Goal: Task Accomplishment & Management: Use online tool/utility

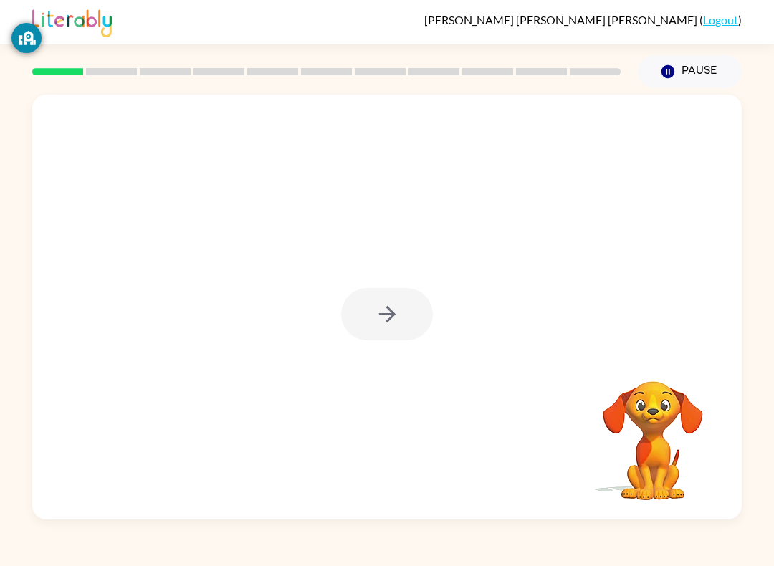
click at [384, 343] on div at bounding box center [387, 307] width 710 height 425
click at [395, 323] on icon "button" at bounding box center [387, 314] width 25 height 25
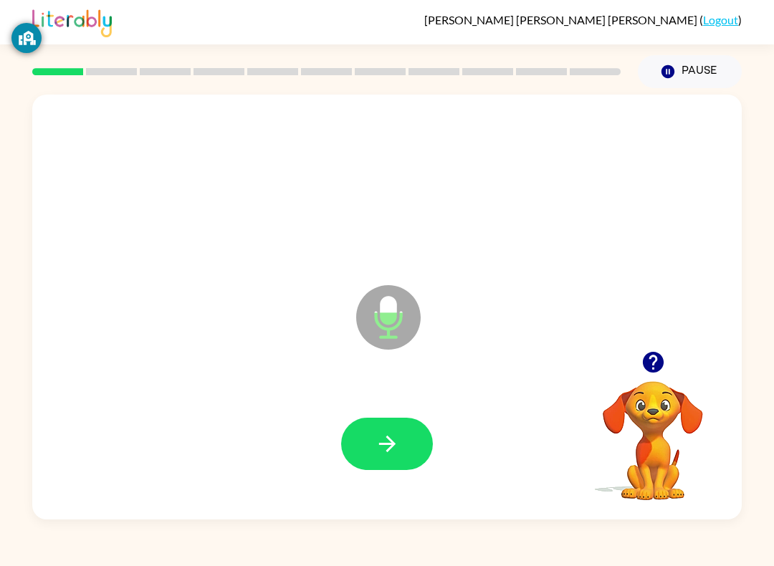
click at [402, 435] on button "button" at bounding box center [387, 444] width 92 height 52
click at [391, 450] on icon "button" at bounding box center [387, 444] width 16 height 16
click at [404, 463] on button "button" at bounding box center [387, 444] width 92 height 52
click at [391, 429] on button "button" at bounding box center [387, 444] width 92 height 52
click at [396, 450] on icon "button" at bounding box center [387, 444] width 25 height 25
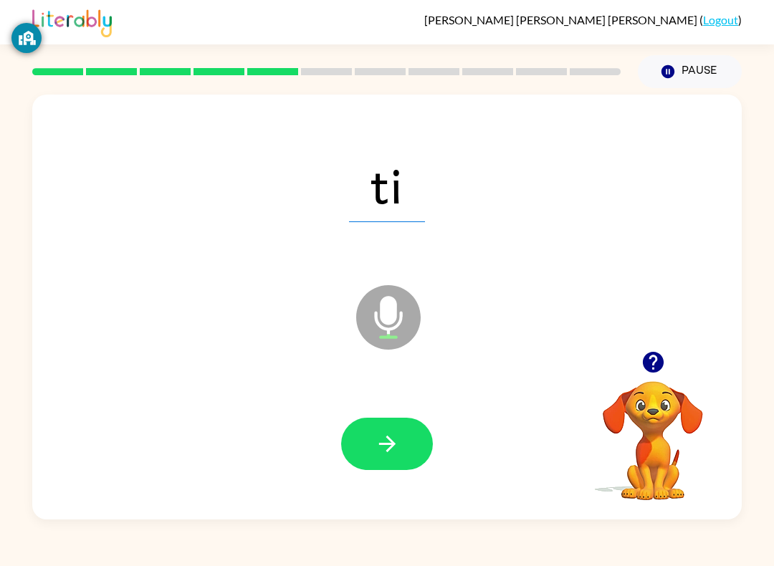
click at [386, 434] on icon "button" at bounding box center [387, 444] width 25 height 25
click at [399, 450] on icon "button" at bounding box center [387, 444] width 25 height 25
click at [390, 426] on button "button" at bounding box center [387, 444] width 92 height 52
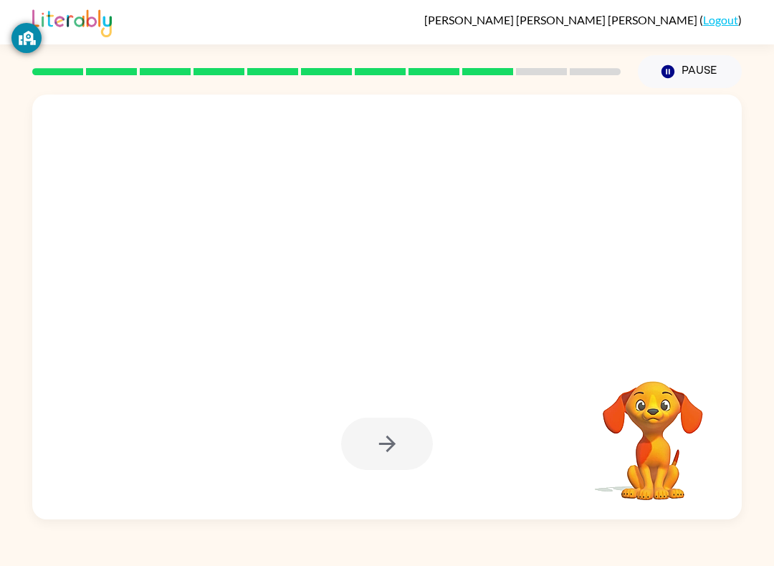
click at [713, 13] on link "Logout" at bounding box center [720, 20] width 35 height 14
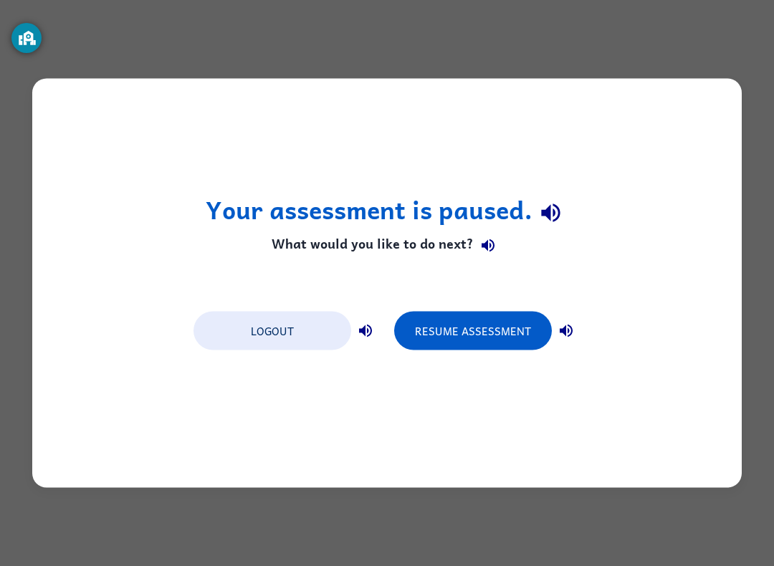
click at [272, 301] on div "Your assessment is paused. What would you like to do next? Logout Resume Assess…" at bounding box center [387, 283] width 710 height 409
click at [272, 300] on div "Your assessment is paused. What would you like to do next? Logout Resume Assess…" at bounding box center [387, 283] width 710 height 409
click at [271, 333] on button "Logout" at bounding box center [273, 331] width 158 height 39
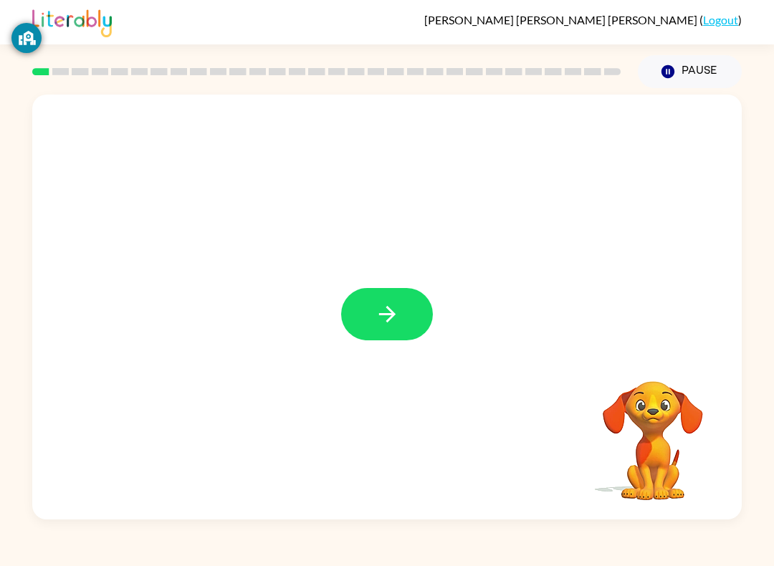
click at [381, 310] on icon "button" at bounding box center [387, 314] width 25 height 25
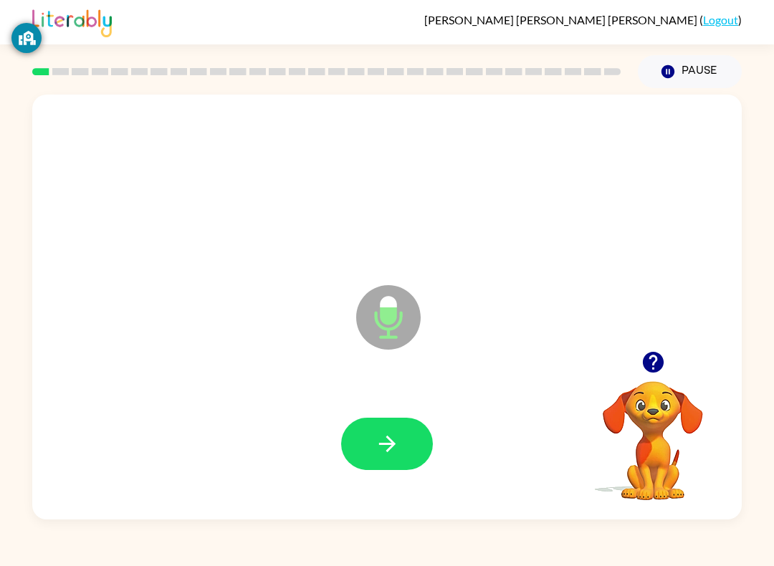
click at [386, 455] on icon "button" at bounding box center [387, 444] width 25 height 25
click at [347, 441] on button "button" at bounding box center [387, 444] width 92 height 52
click at [384, 434] on icon "button" at bounding box center [387, 444] width 25 height 25
click at [399, 437] on icon "button" at bounding box center [387, 444] width 25 height 25
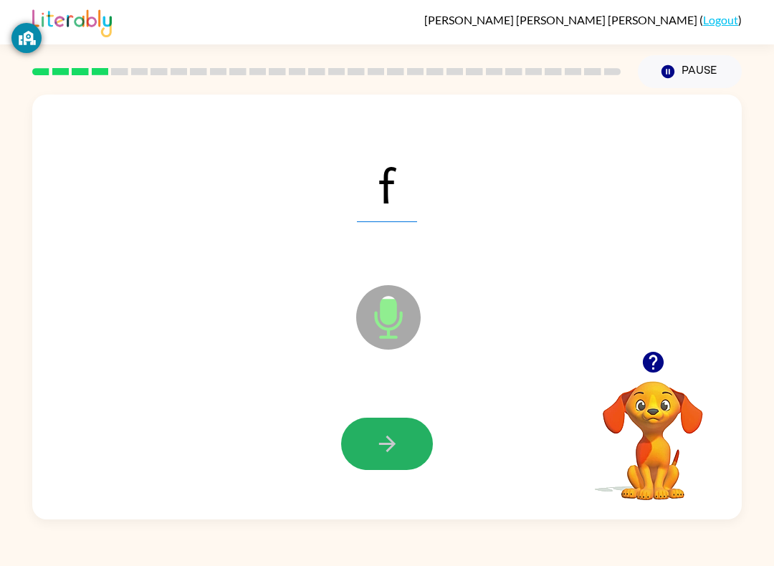
click at [400, 428] on button "button" at bounding box center [387, 444] width 92 height 52
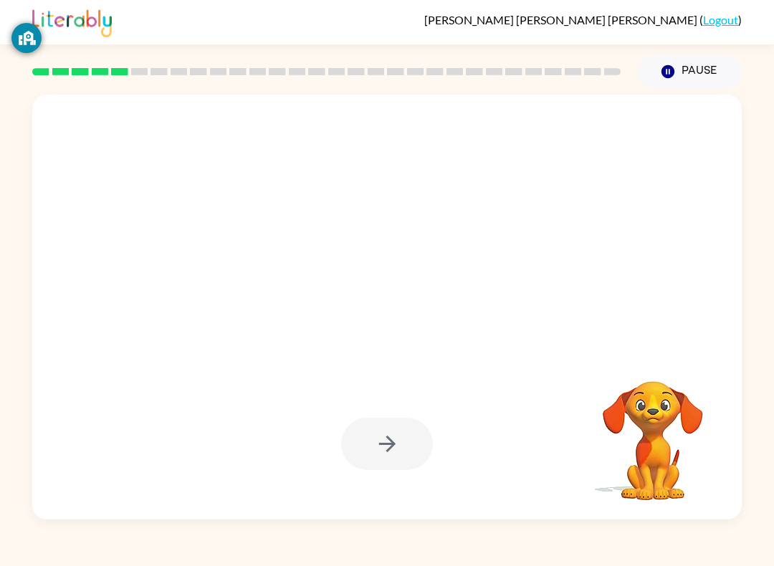
click at [668, 59] on button "Pause Pause" at bounding box center [690, 71] width 104 height 33
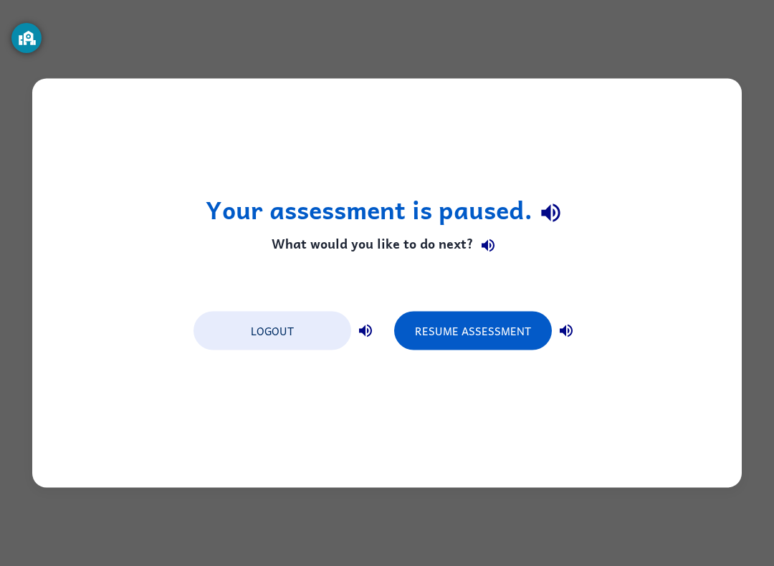
click at [442, 328] on button "Resume Assessment" at bounding box center [473, 331] width 158 height 39
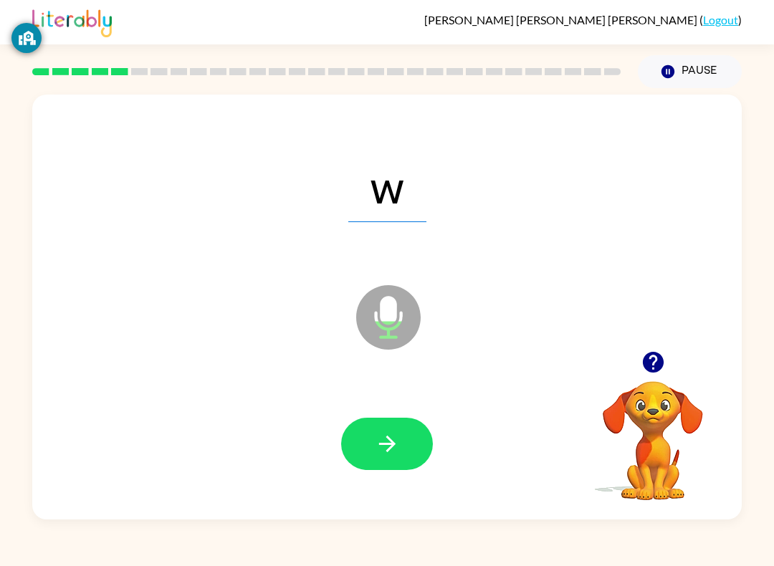
click at [739, 331] on div "w Microphone The Microphone is here when it is your turn to talk" at bounding box center [387, 307] width 710 height 425
click at [390, 462] on button "button" at bounding box center [387, 444] width 92 height 52
click at [394, 435] on icon "button" at bounding box center [387, 444] width 25 height 25
click at [395, 462] on button "button" at bounding box center [387, 444] width 92 height 52
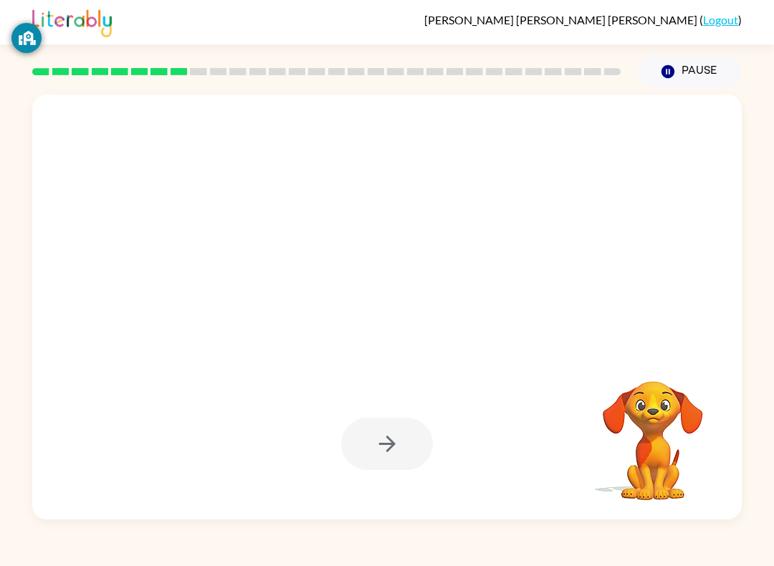
click at [648, 434] on video "Your browser must support playing .mp4 files to use Literably. Please try using…" at bounding box center [652, 430] width 143 height 143
click at [372, 452] on div at bounding box center [387, 444] width 92 height 52
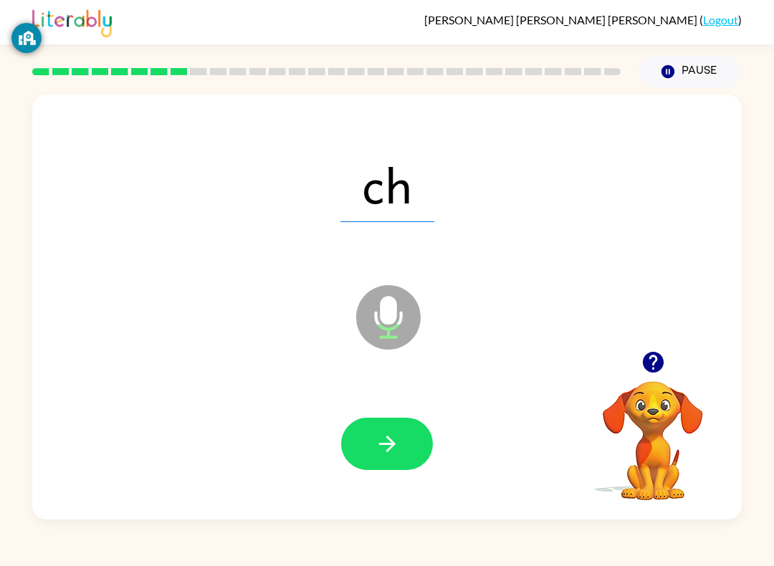
click at [358, 453] on button "button" at bounding box center [387, 444] width 92 height 52
click at [366, 455] on button "button" at bounding box center [387, 444] width 92 height 52
click at [366, 449] on button "button" at bounding box center [387, 444] width 92 height 52
click at [400, 442] on button "button" at bounding box center [387, 444] width 92 height 52
click at [408, 450] on button "button" at bounding box center [387, 444] width 92 height 52
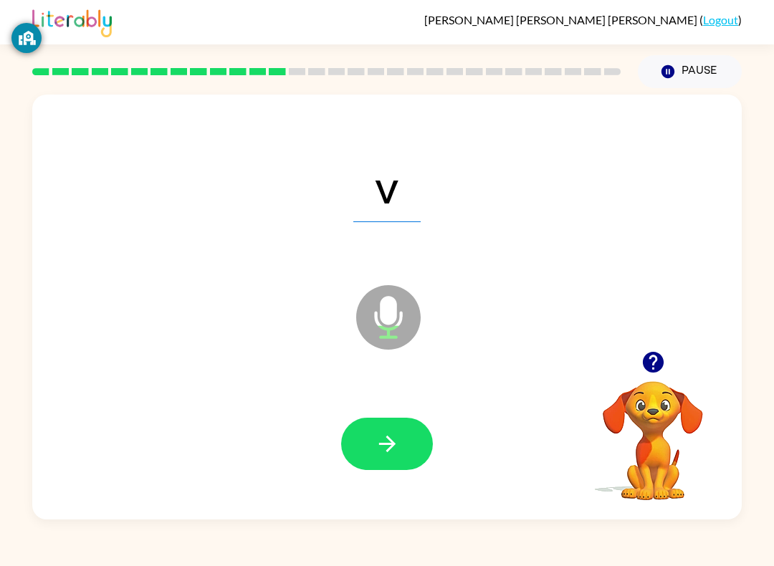
click at [389, 436] on icon "button" at bounding box center [387, 444] width 25 height 25
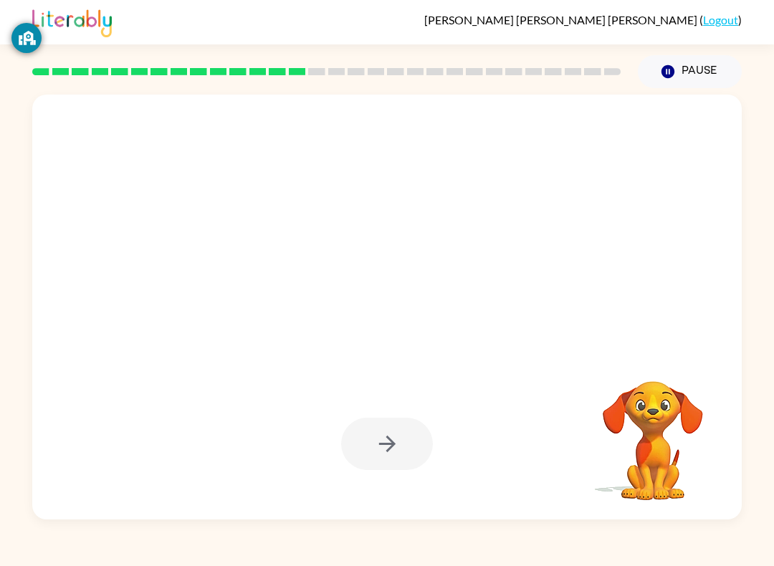
click at [419, 399] on div at bounding box center [387, 444] width 681 height 123
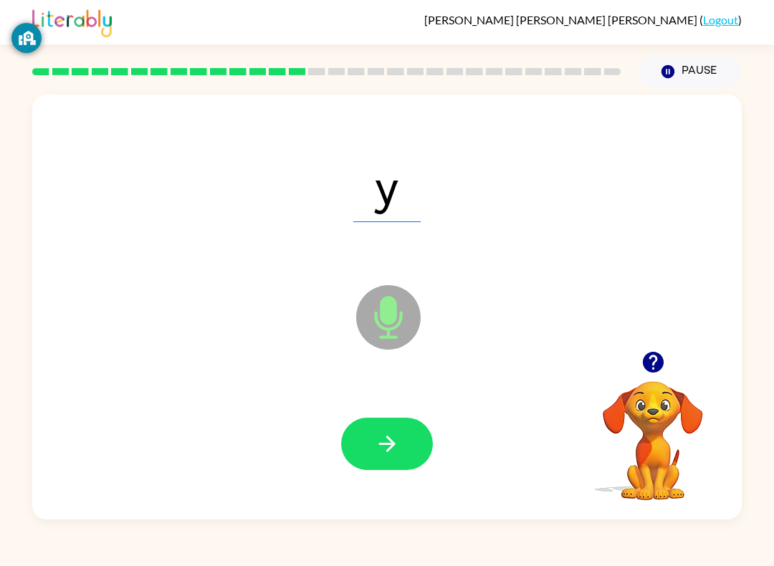
click at [385, 429] on button "button" at bounding box center [387, 444] width 92 height 52
click at [395, 460] on button "button" at bounding box center [387, 444] width 92 height 52
click at [382, 429] on button "button" at bounding box center [387, 444] width 92 height 52
click at [404, 425] on button "button" at bounding box center [387, 444] width 92 height 52
click at [386, 452] on icon "button" at bounding box center [387, 444] width 16 height 16
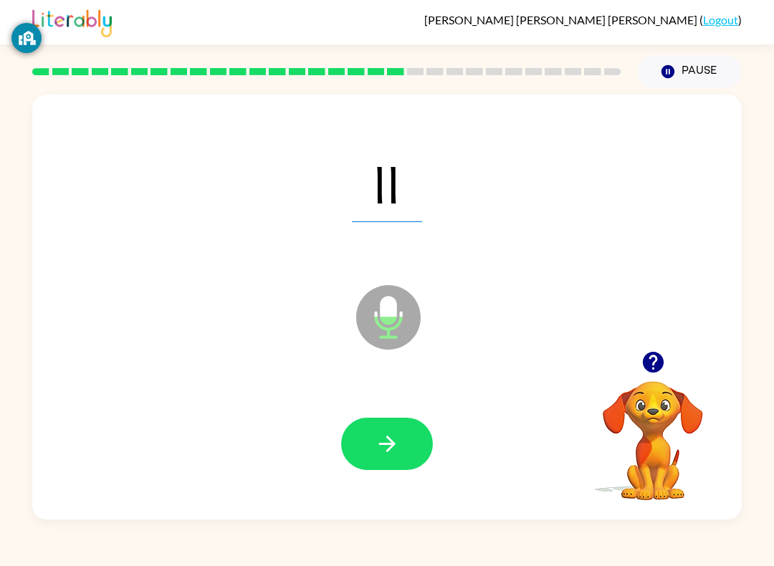
click at [369, 468] on button "button" at bounding box center [387, 444] width 92 height 52
click at [361, 451] on button "button" at bounding box center [387, 444] width 92 height 52
click at [381, 446] on icon "button" at bounding box center [387, 444] width 25 height 25
click at [377, 437] on icon "button" at bounding box center [387, 444] width 25 height 25
click at [389, 427] on button "button" at bounding box center [387, 444] width 92 height 52
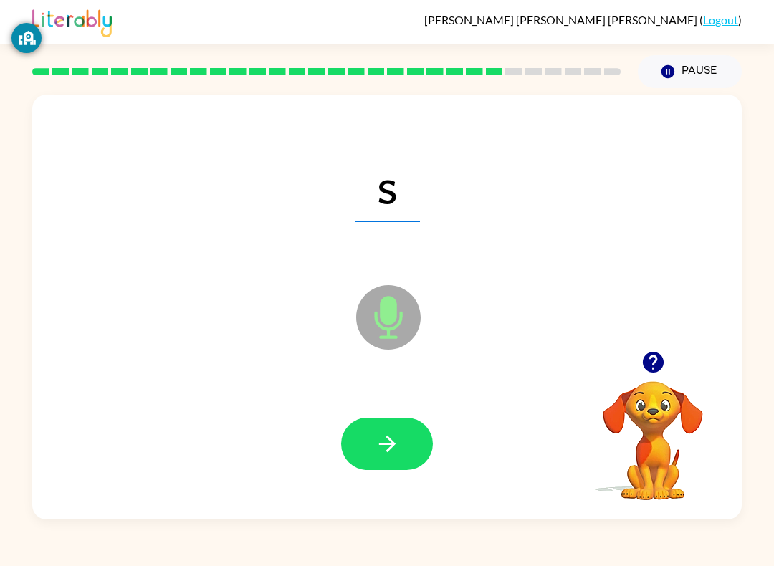
click at [363, 436] on button "button" at bounding box center [387, 444] width 92 height 52
click at [344, 443] on button "button" at bounding box center [387, 444] width 92 height 52
click at [376, 444] on icon "button" at bounding box center [387, 444] width 25 height 25
click at [376, 448] on icon "button" at bounding box center [387, 444] width 25 height 25
click at [398, 448] on icon "button" at bounding box center [387, 444] width 25 height 25
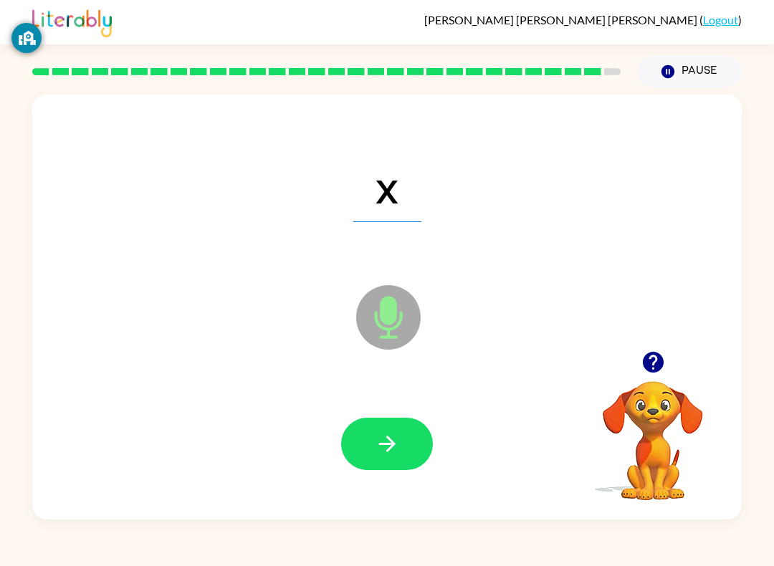
click at [412, 428] on button "button" at bounding box center [387, 444] width 92 height 52
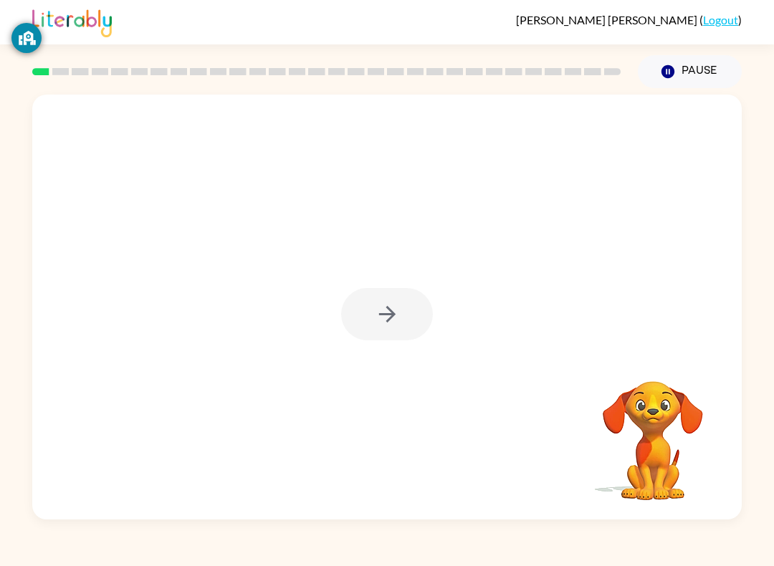
click at [409, 320] on div at bounding box center [387, 314] width 92 height 52
click at [389, 328] on button "button" at bounding box center [387, 314] width 92 height 52
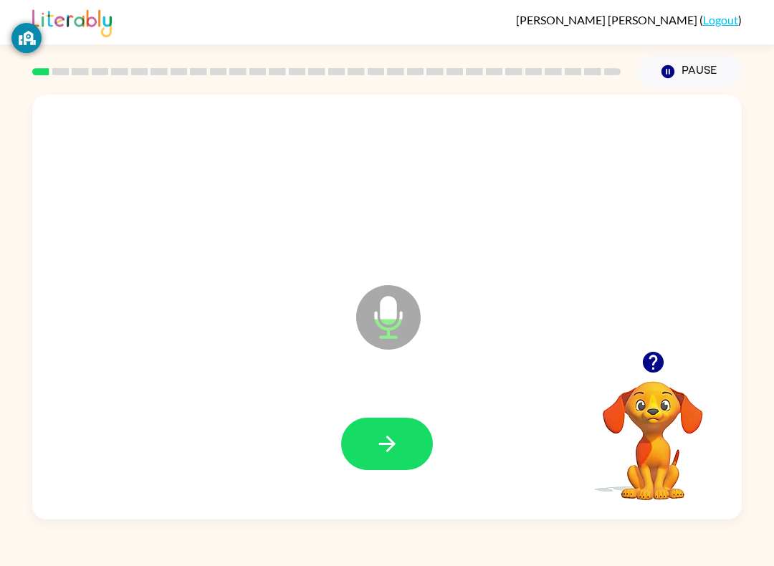
click at [410, 444] on button "button" at bounding box center [387, 444] width 92 height 52
click at [423, 449] on button "button" at bounding box center [387, 444] width 92 height 52
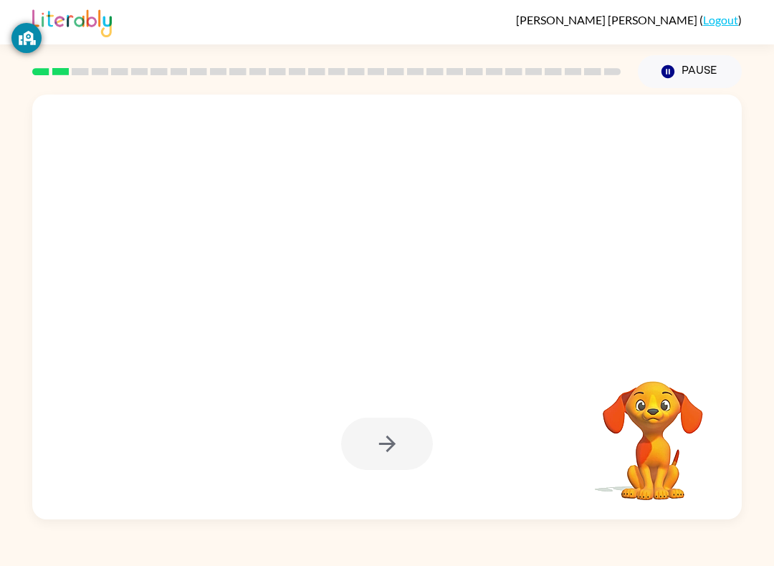
click at [774, 386] on div "Your browser must support playing .mp4 files to use Literably. Please try using…" at bounding box center [387, 304] width 774 height 432
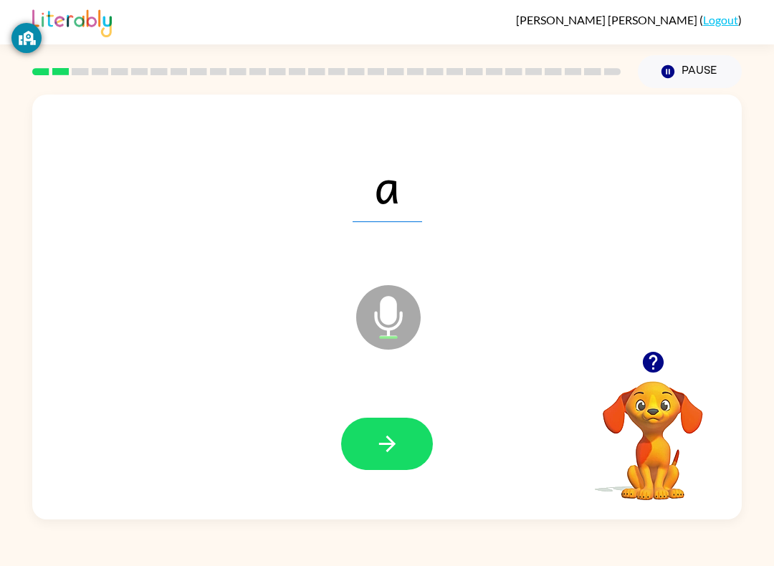
click at [412, 446] on button "button" at bounding box center [387, 444] width 92 height 52
click at [408, 424] on button "button" at bounding box center [387, 444] width 92 height 52
click at [410, 444] on button "button" at bounding box center [387, 444] width 92 height 52
click at [672, 444] on video "Your browser must support playing .mp4 files to use Literably. Please try using…" at bounding box center [652, 430] width 143 height 143
click at [405, 453] on button "button" at bounding box center [387, 444] width 92 height 52
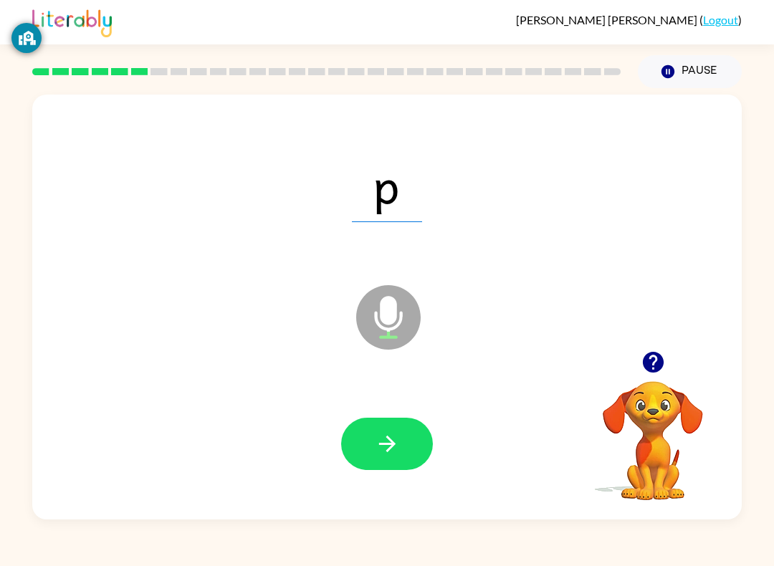
click at [405, 452] on button "button" at bounding box center [387, 444] width 92 height 52
click at [407, 461] on button "button" at bounding box center [387, 444] width 92 height 52
click at [444, 445] on div at bounding box center [387, 444] width 681 height 123
click at [386, 452] on icon "button" at bounding box center [387, 444] width 25 height 25
click at [409, 452] on button "button" at bounding box center [387, 444] width 92 height 52
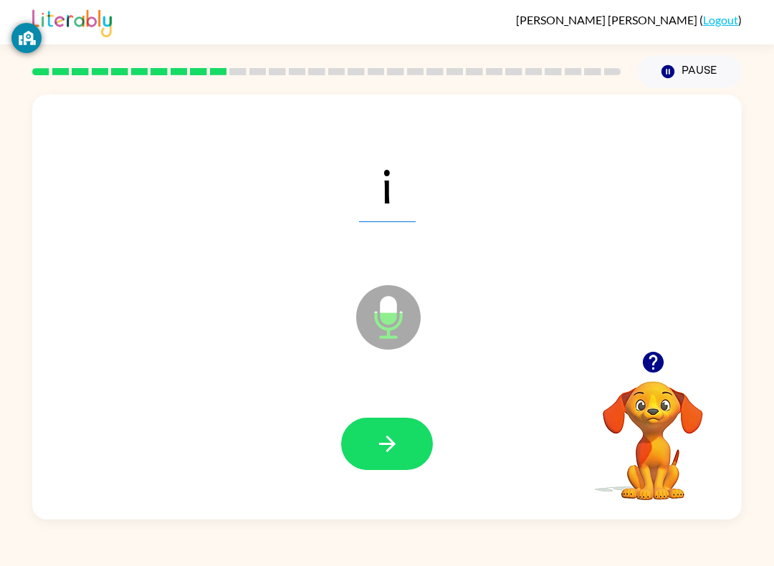
click at [412, 446] on button "button" at bounding box center [387, 444] width 92 height 52
click at [425, 460] on button "button" at bounding box center [387, 444] width 92 height 52
click at [408, 434] on button "button" at bounding box center [387, 444] width 92 height 52
click at [409, 454] on button "button" at bounding box center [387, 444] width 92 height 52
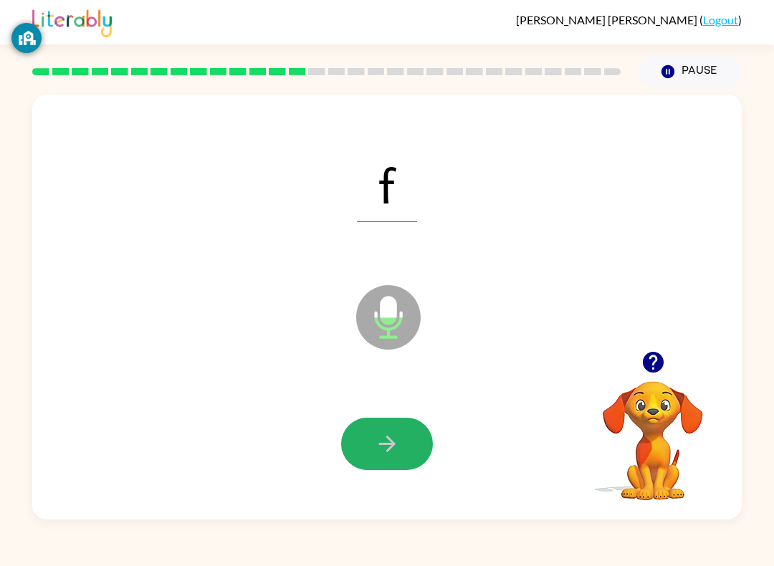
click at [391, 434] on icon "button" at bounding box center [387, 444] width 25 height 25
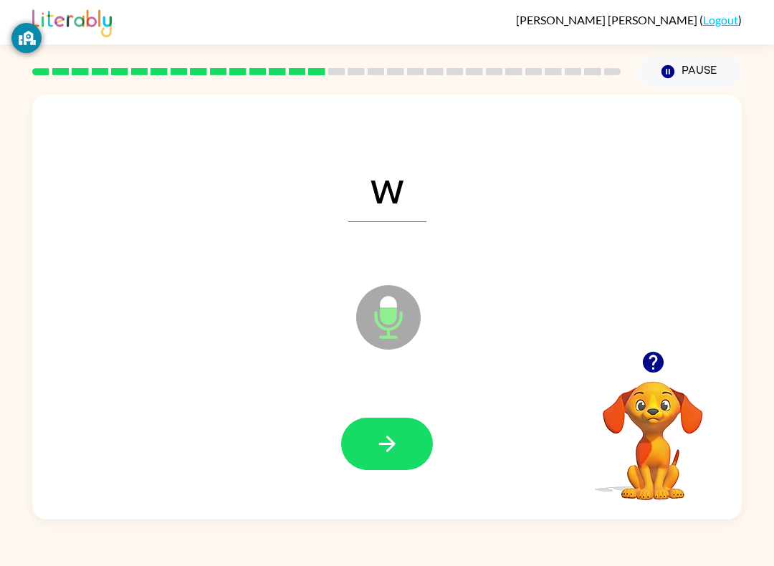
click at [407, 448] on button "button" at bounding box center [387, 444] width 92 height 52
click at [417, 439] on button "button" at bounding box center [387, 444] width 92 height 52
click at [402, 470] on button "button" at bounding box center [387, 444] width 92 height 52
click at [409, 432] on button "button" at bounding box center [387, 444] width 92 height 52
click at [411, 459] on button "button" at bounding box center [387, 444] width 92 height 52
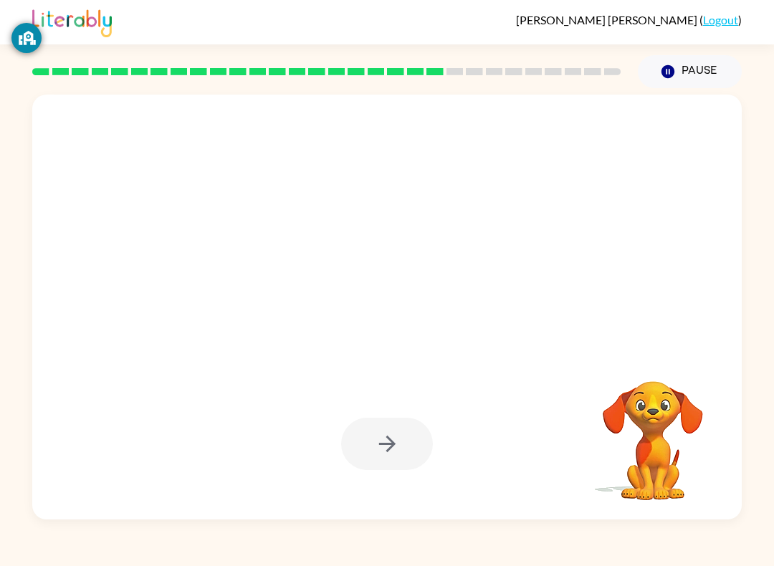
click at [743, 195] on div "Your browser must support playing .mp4 files to use Literably. Please try using…" at bounding box center [387, 304] width 774 height 432
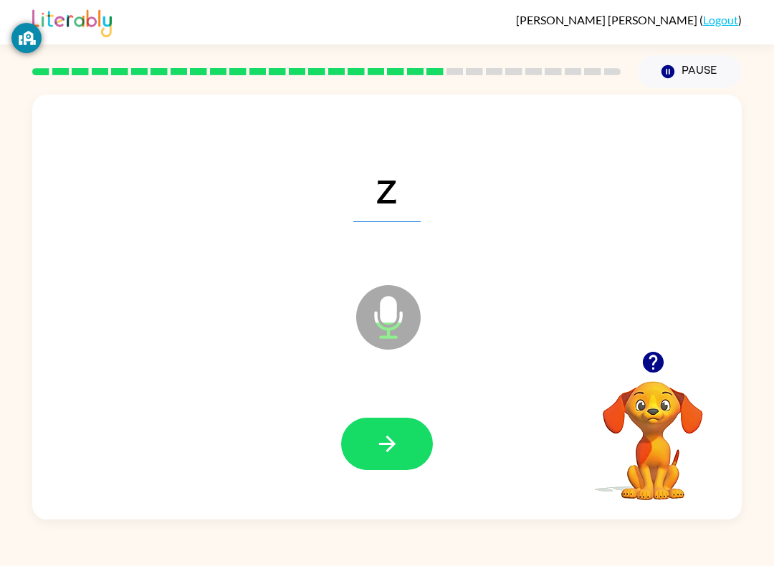
click at [408, 431] on button "button" at bounding box center [387, 444] width 92 height 52
click at [427, 439] on button "button" at bounding box center [387, 444] width 92 height 52
click at [406, 452] on button "button" at bounding box center [387, 444] width 92 height 52
click at [401, 455] on button "button" at bounding box center [387, 444] width 92 height 52
click at [406, 427] on button "button" at bounding box center [387, 444] width 92 height 52
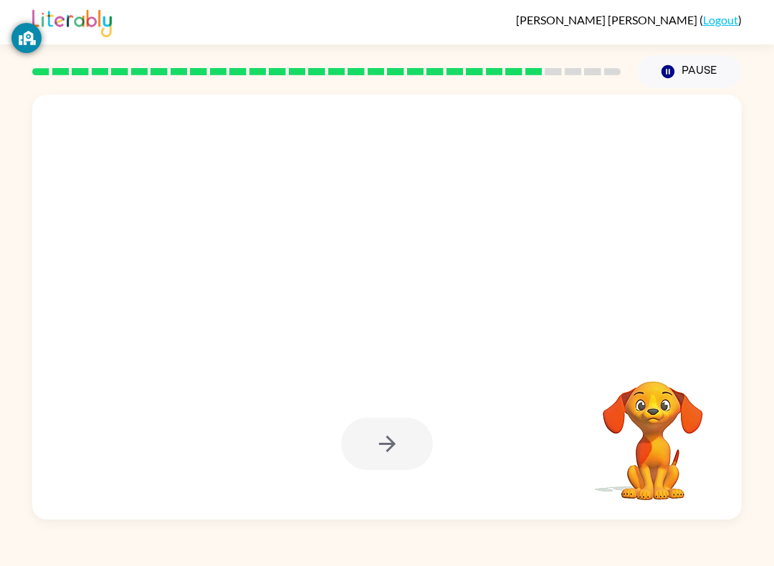
click at [0, 382] on div "Your browser must support playing .mp4 files to use Literably. Please try using…" at bounding box center [387, 304] width 774 height 432
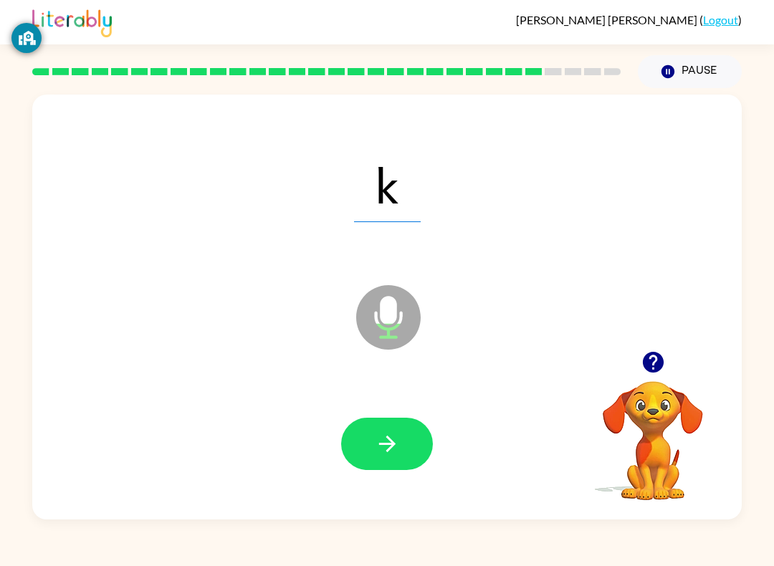
click at [391, 443] on icon "button" at bounding box center [387, 444] width 25 height 25
click at [404, 439] on button "button" at bounding box center [387, 444] width 92 height 52
click at [414, 433] on button "button" at bounding box center [387, 444] width 92 height 52
click at [407, 437] on button "button" at bounding box center [387, 444] width 92 height 52
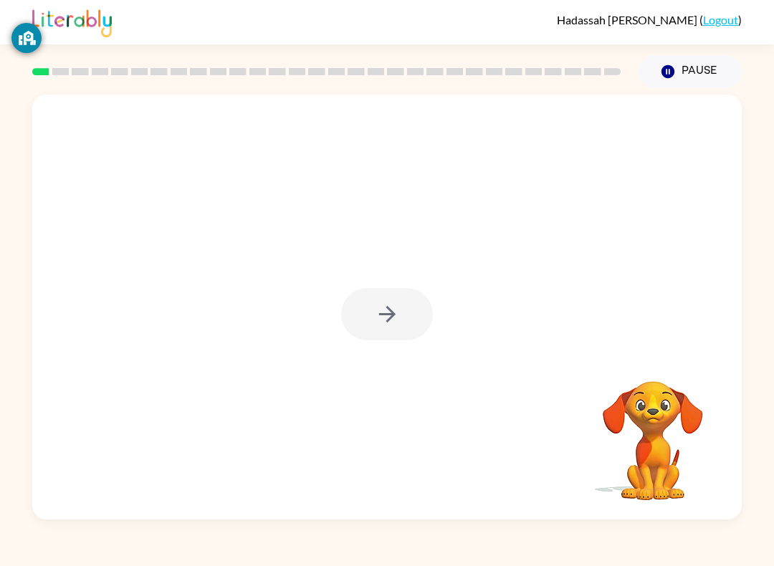
click at [391, 312] on div at bounding box center [387, 314] width 92 height 52
click at [385, 314] on icon "button" at bounding box center [387, 314] width 25 height 25
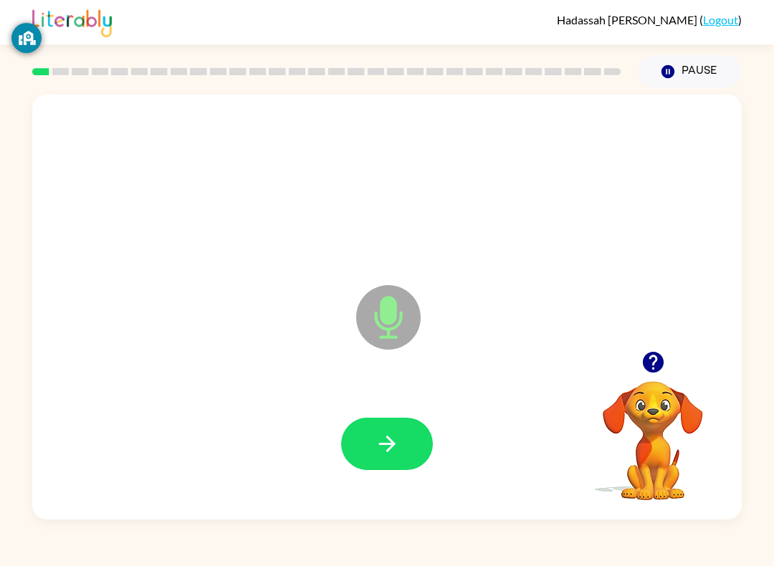
click at [400, 447] on button "button" at bounding box center [387, 444] width 92 height 52
click at [399, 440] on icon "button" at bounding box center [387, 444] width 25 height 25
click at [392, 440] on icon "button" at bounding box center [387, 444] width 25 height 25
click at [388, 443] on icon "button" at bounding box center [387, 444] width 25 height 25
click at [386, 429] on button "button" at bounding box center [387, 444] width 92 height 52
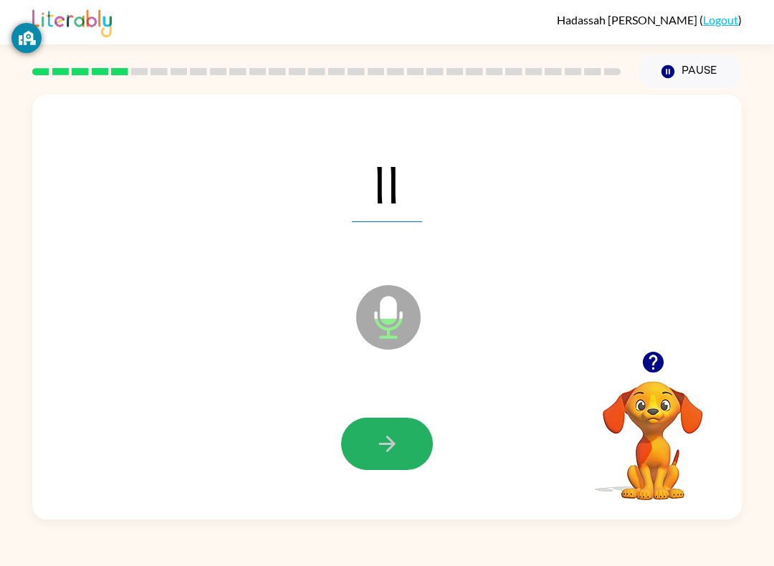
click at [397, 443] on icon "button" at bounding box center [387, 444] width 25 height 25
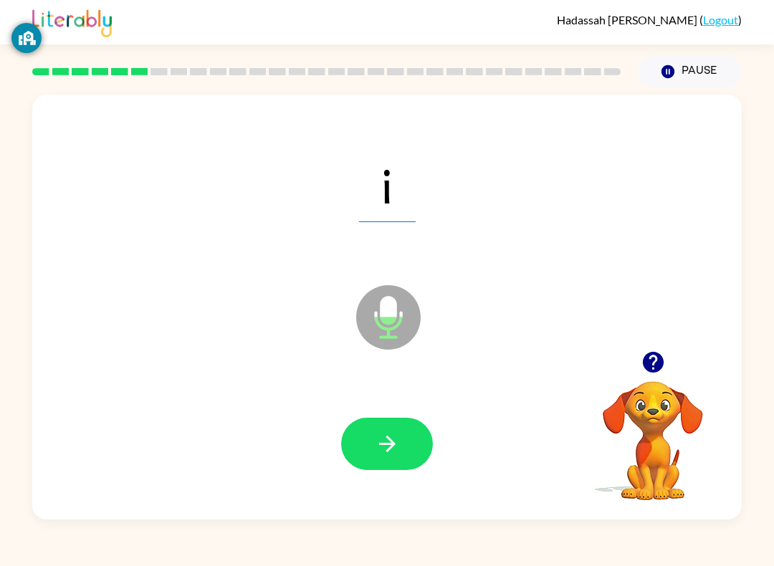
click at [394, 439] on icon "button" at bounding box center [387, 444] width 25 height 25
click at [391, 442] on icon "button" at bounding box center [387, 444] width 16 height 16
click at [389, 439] on icon "button" at bounding box center [387, 444] width 16 height 16
click at [395, 445] on icon "button" at bounding box center [387, 444] width 16 height 16
click at [404, 446] on button "button" at bounding box center [387, 444] width 92 height 52
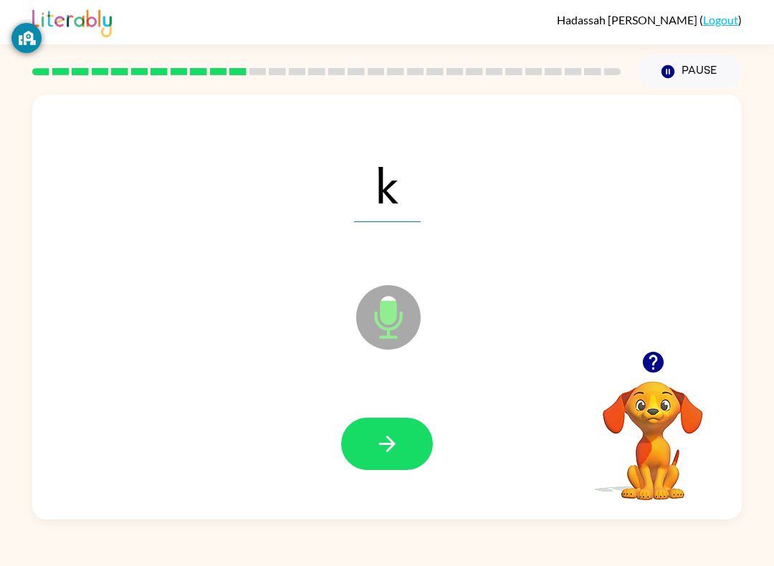
click at [399, 441] on icon "button" at bounding box center [387, 444] width 25 height 25
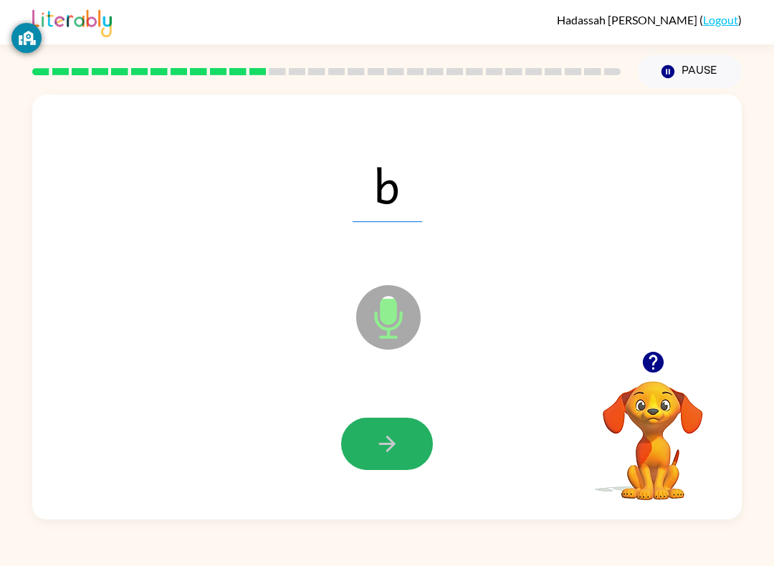
click at [381, 446] on icon "button" at bounding box center [387, 444] width 25 height 25
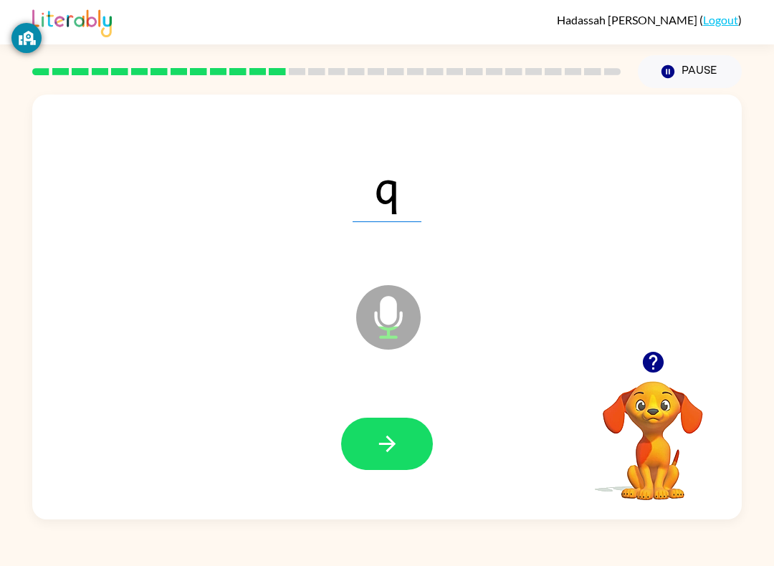
click at [391, 438] on icon "button" at bounding box center [387, 444] width 25 height 25
click at [389, 438] on icon "button" at bounding box center [387, 444] width 16 height 16
click at [399, 440] on icon "button" at bounding box center [387, 444] width 25 height 25
click at [389, 432] on icon "button" at bounding box center [387, 444] width 25 height 25
click at [411, 450] on button "button" at bounding box center [387, 444] width 92 height 52
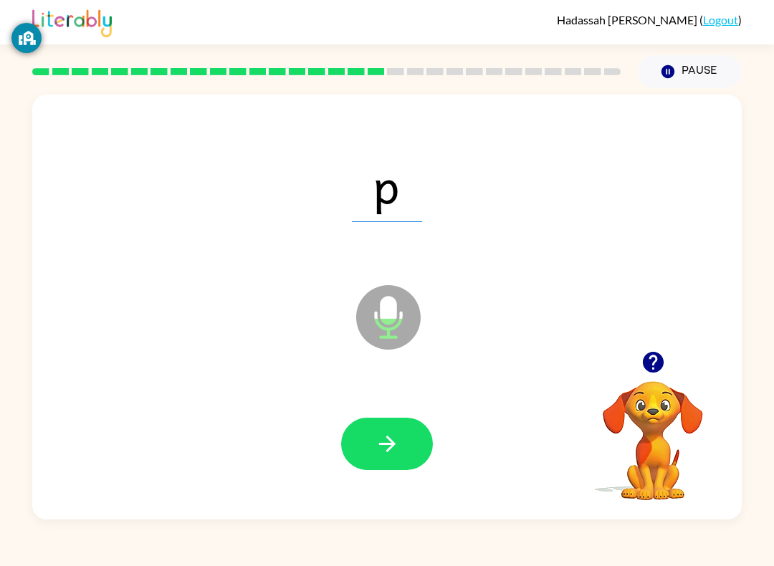
click at [397, 454] on icon "button" at bounding box center [387, 444] width 25 height 25
click at [395, 448] on icon "button" at bounding box center [387, 444] width 25 height 25
click at [391, 434] on icon "button" at bounding box center [387, 444] width 25 height 25
click at [397, 435] on icon "button" at bounding box center [387, 444] width 25 height 25
click at [389, 441] on icon "button" at bounding box center [387, 444] width 25 height 25
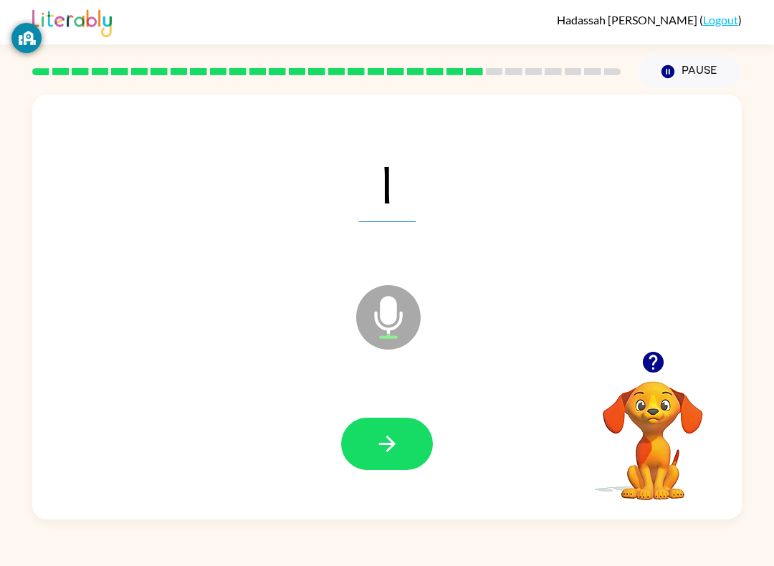
click at [391, 439] on icon "button" at bounding box center [387, 444] width 25 height 25
click at [391, 437] on icon "button" at bounding box center [387, 444] width 25 height 25
click at [402, 446] on button "button" at bounding box center [387, 444] width 92 height 52
click at [397, 444] on icon "button" at bounding box center [387, 444] width 25 height 25
click at [393, 428] on button "button" at bounding box center [387, 444] width 92 height 52
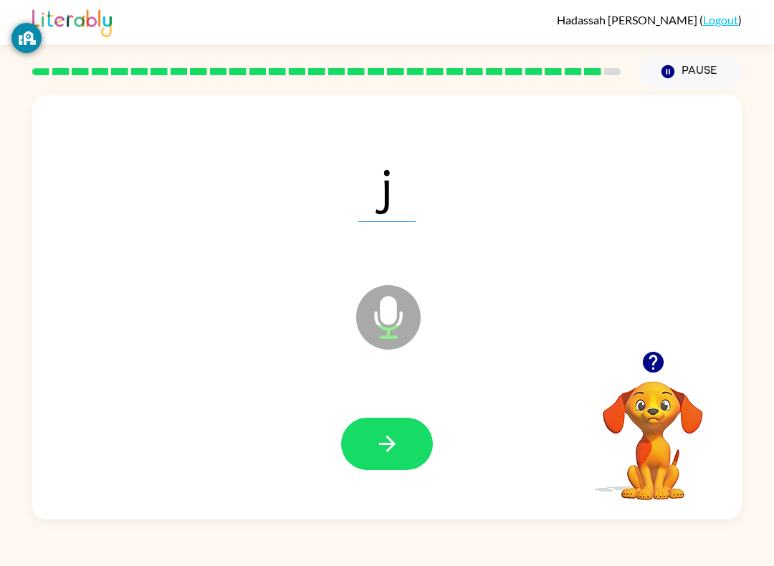
click at [392, 453] on icon "button" at bounding box center [387, 444] width 25 height 25
